Goal: Information Seeking & Learning: Learn about a topic

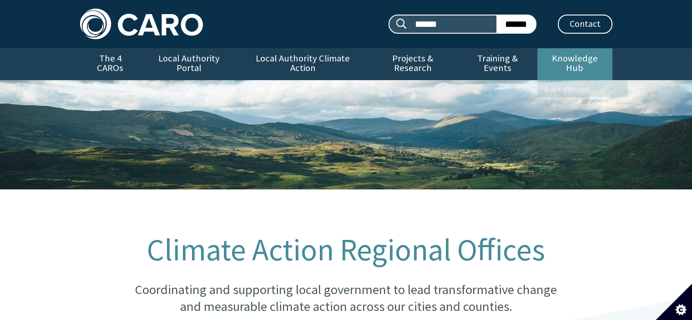
click at [564, 63] on link "Knowledge Hub" at bounding box center [574, 64] width 75 height 32
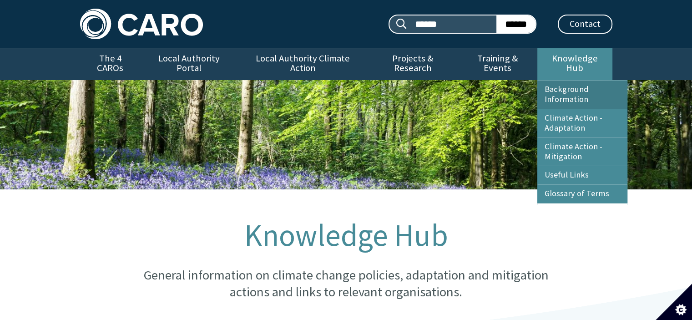
click at [568, 82] on link "Background Information" at bounding box center [582, 95] width 90 height 28
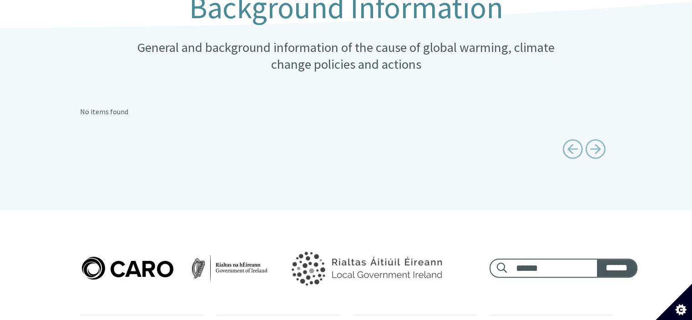
scroll to position [136, 0]
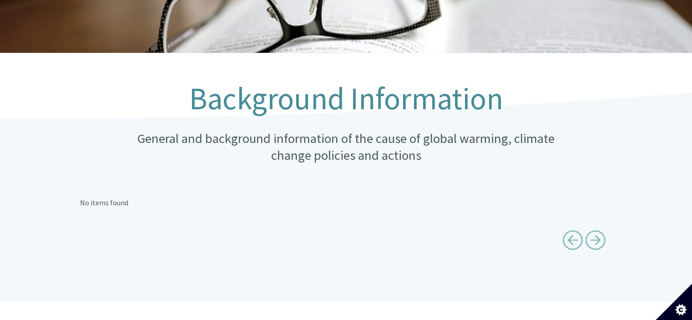
click at [599, 230] on span "Next page" at bounding box center [595, 240] width 20 height 20
type input "******"
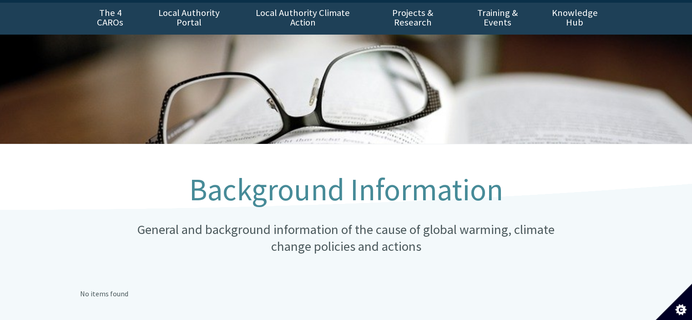
scroll to position [0, 0]
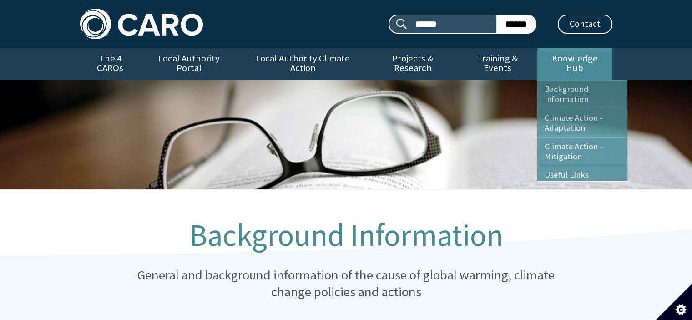
click at [564, 62] on link "Knowledge Hub" at bounding box center [574, 64] width 75 height 32
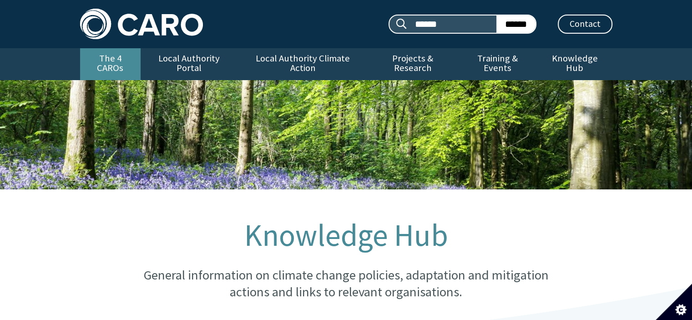
click at [111, 58] on link "The 4 CAROs" at bounding box center [110, 64] width 61 height 32
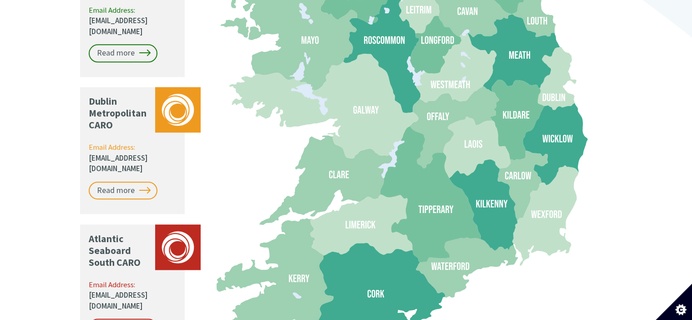
scroll to position [1046, 0]
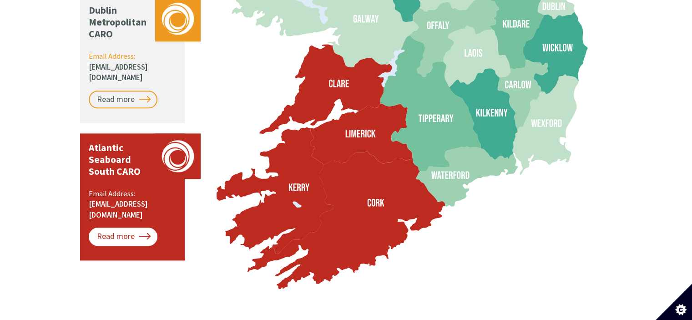
click at [133, 227] on link "Read more" at bounding box center [123, 236] width 69 height 18
